Goal: Navigation & Orientation: Go to known website

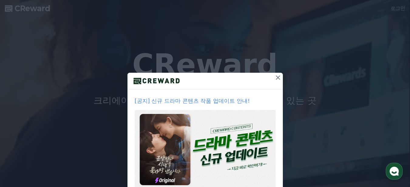
click at [276, 78] on icon at bounding box center [278, 78] width 4 height 4
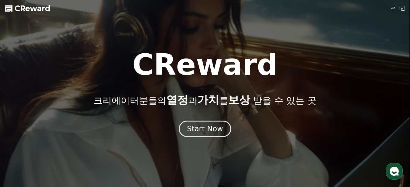
click at [403, 8] on link "로그인" at bounding box center [398, 8] width 15 height 7
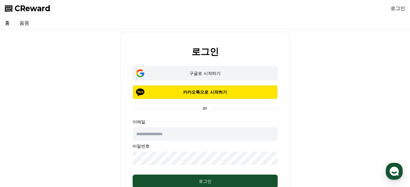
click at [206, 73] on div "구글로 시작하기" at bounding box center [205, 73] width 128 height 6
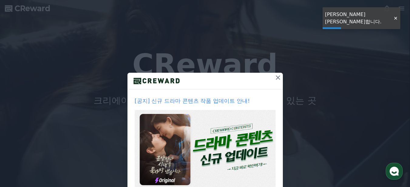
scroll to position [40, 0]
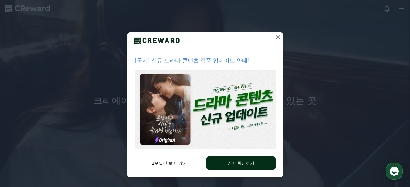
click at [245, 166] on button "공지 확인하기" at bounding box center [240, 163] width 69 height 13
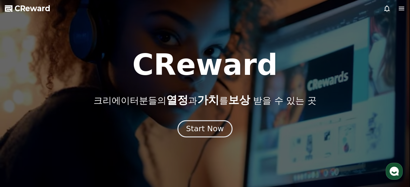
click at [221, 132] on div "Start Now" at bounding box center [205, 129] width 38 height 10
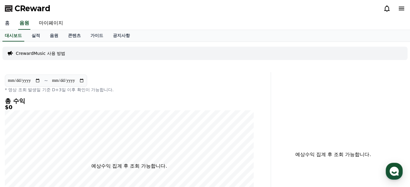
click at [6, 22] on link "홈" at bounding box center [7, 23] width 15 height 13
